Goal: Task Accomplishment & Management: Manage account settings

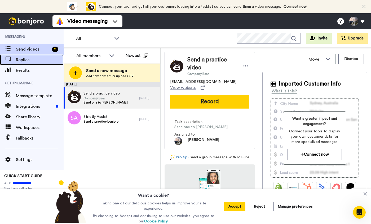
click at [20, 60] on span "Replies" at bounding box center [40, 60] width 48 height 6
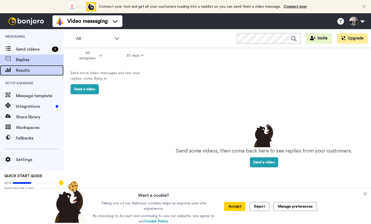
click at [25, 74] on div "Results" at bounding box center [32, 70] width 64 height 11
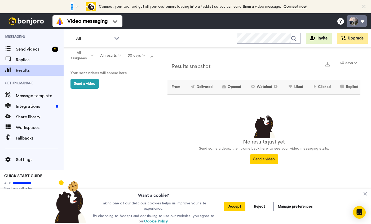
click at [358, 21] on button at bounding box center [357, 21] width 20 height 12
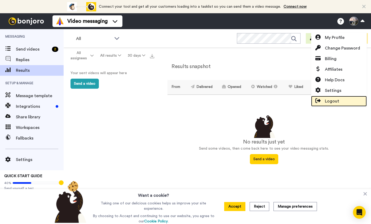
click at [329, 99] on span "Logout" at bounding box center [332, 101] width 14 height 6
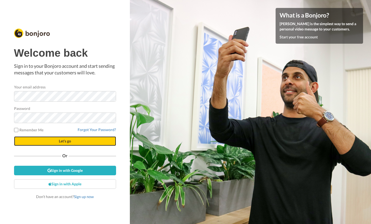
click at [67, 143] on span "Let's go" at bounding box center [65, 141] width 12 height 5
